Goal: Find contact information: Obtain details needed to contact an individual or organization

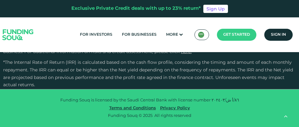
type tc-range-slider "4"
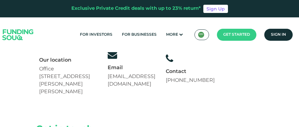
scroll to position [76, 0]
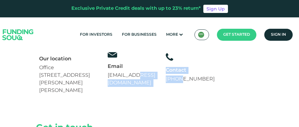
drag, startPoint x: 181, startPoint y: 79, endPoint x: 138, endPoint y: 80, distance: 42.4
click at [138, 80] on div "Our location [STREET_ADDRESS][PERSON_NAME] Email [EMAIL_ADDRESS][DOMAIN_NAME]" at bounding box center [127, 68] width 182 height 60
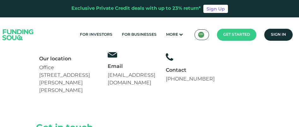
drag, startPoint x: 138, startPoint y: 80, endPoint x: 125, endPoint y: 94, distance: 19.2
click at [125, 94] on div "Our location [STREET_ADDRESS][PERSON_NAME] Email [EMAIL_ADDRESS][DOMAIN_NAME]" at bounding box center [127, 68] width 182 height 60
